Goal: Information Seeking & Learning: Learn about a topic

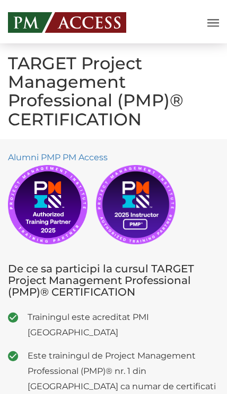
click at [33, 13] on img at bounding box center [67, 22] width 118 height 21
